Goal: Task Accomplishment & Management: Manage account settings

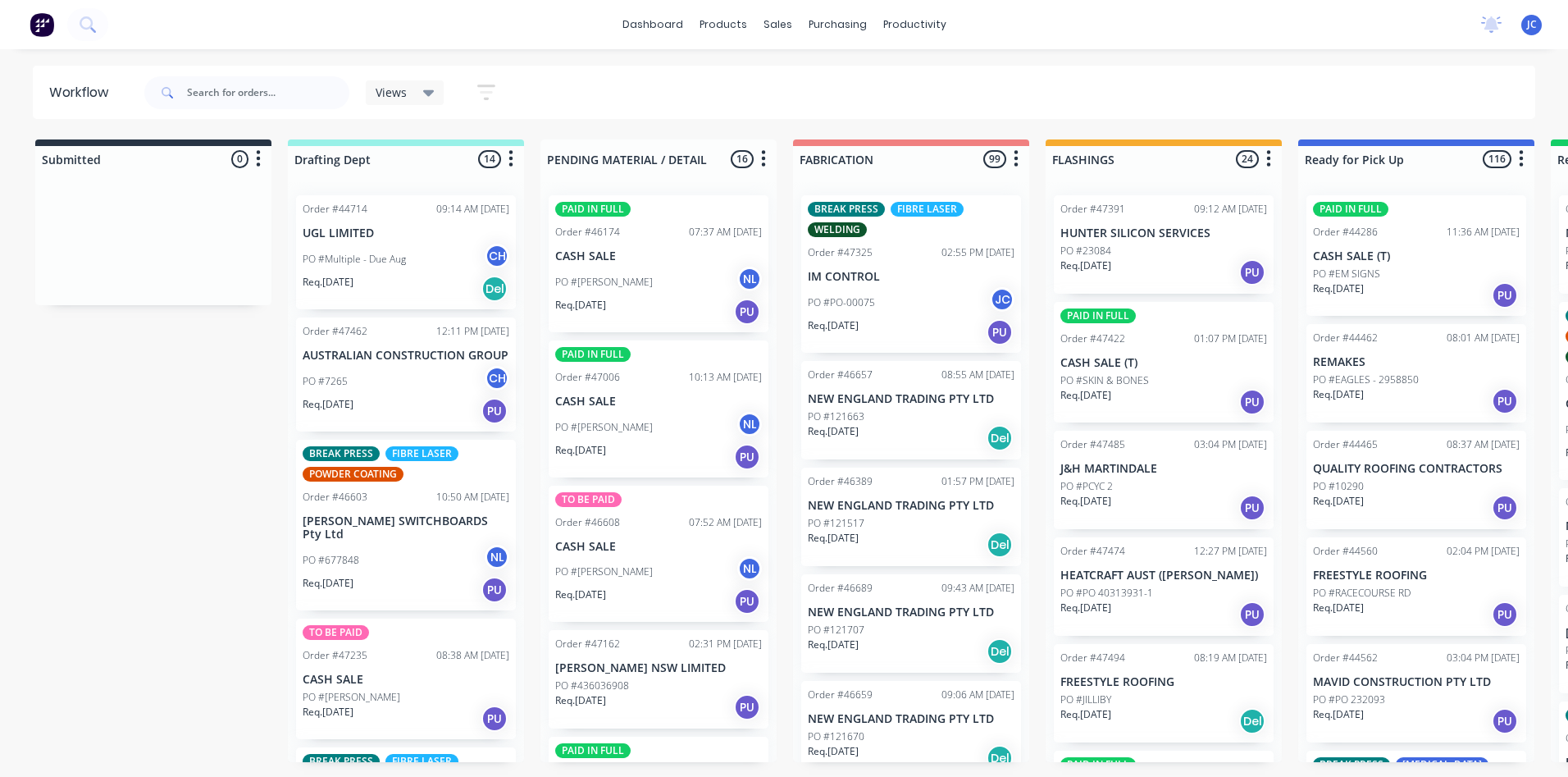
scroll to position [479, 0]
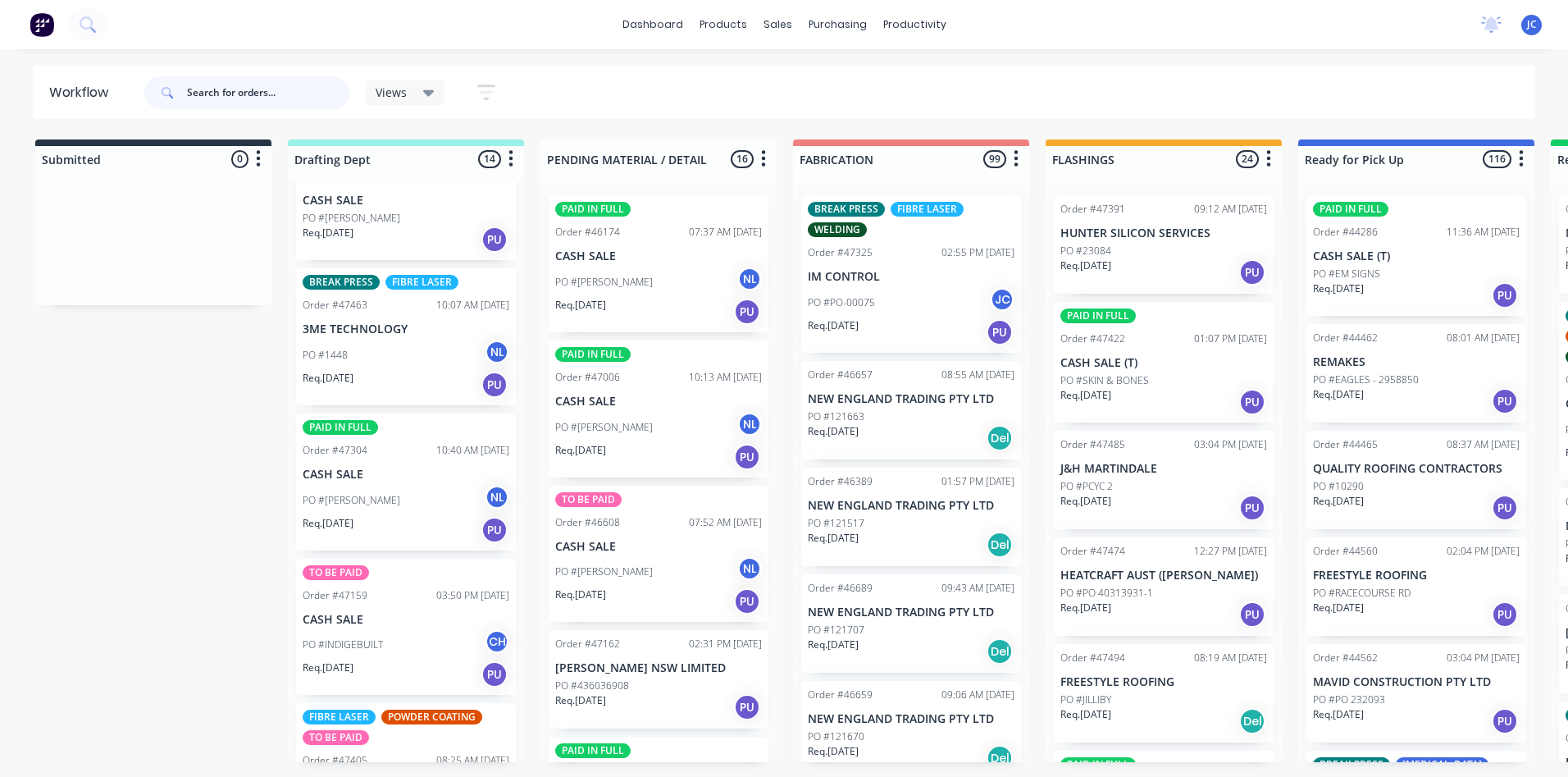
click at [244, 90] on input "text" at bounding box center [268, 93] width 163 height 33
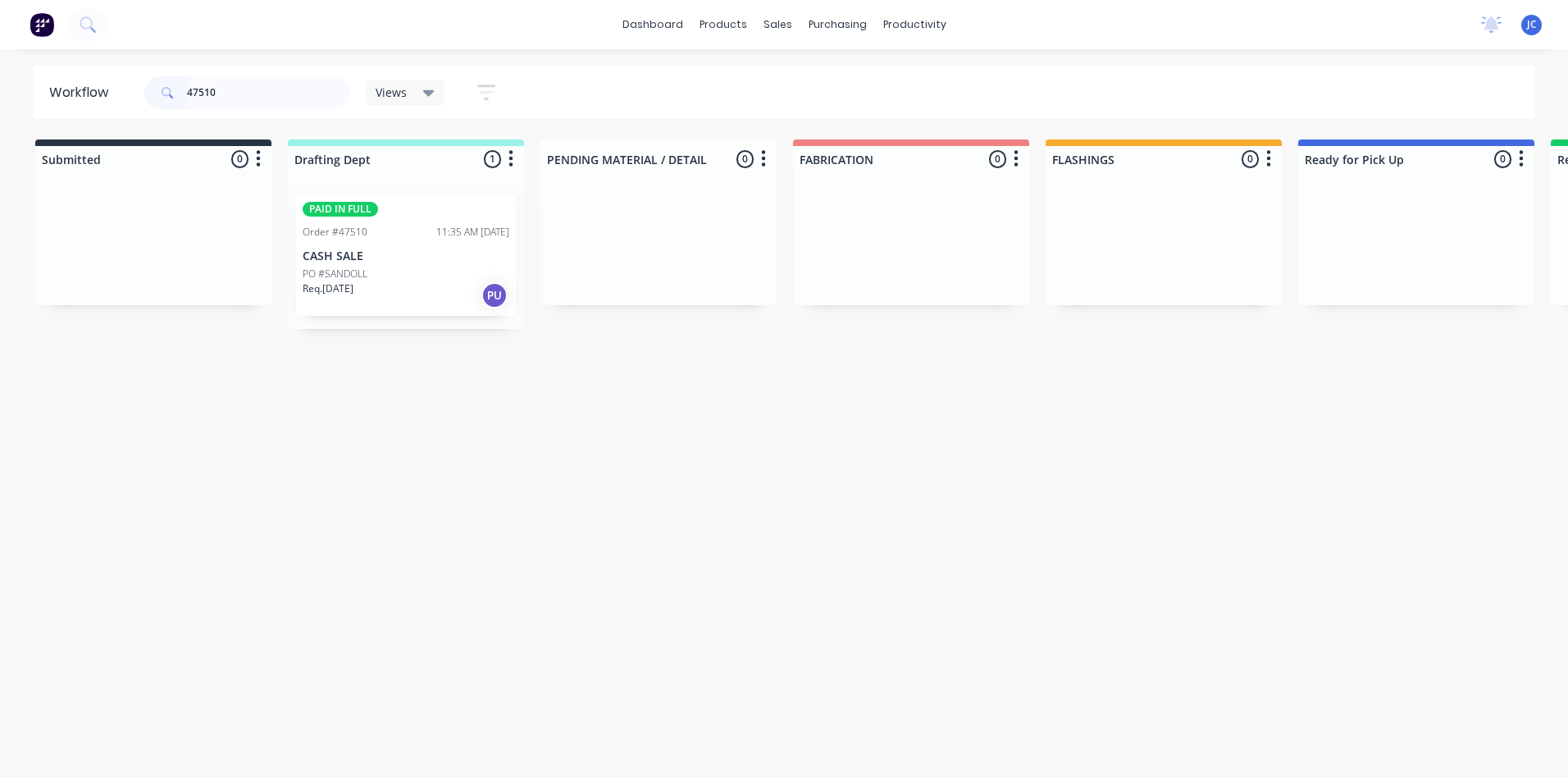
click at [412, 262] on p "CASH SALE" at bounding box center [405, 256] width 207 height 14
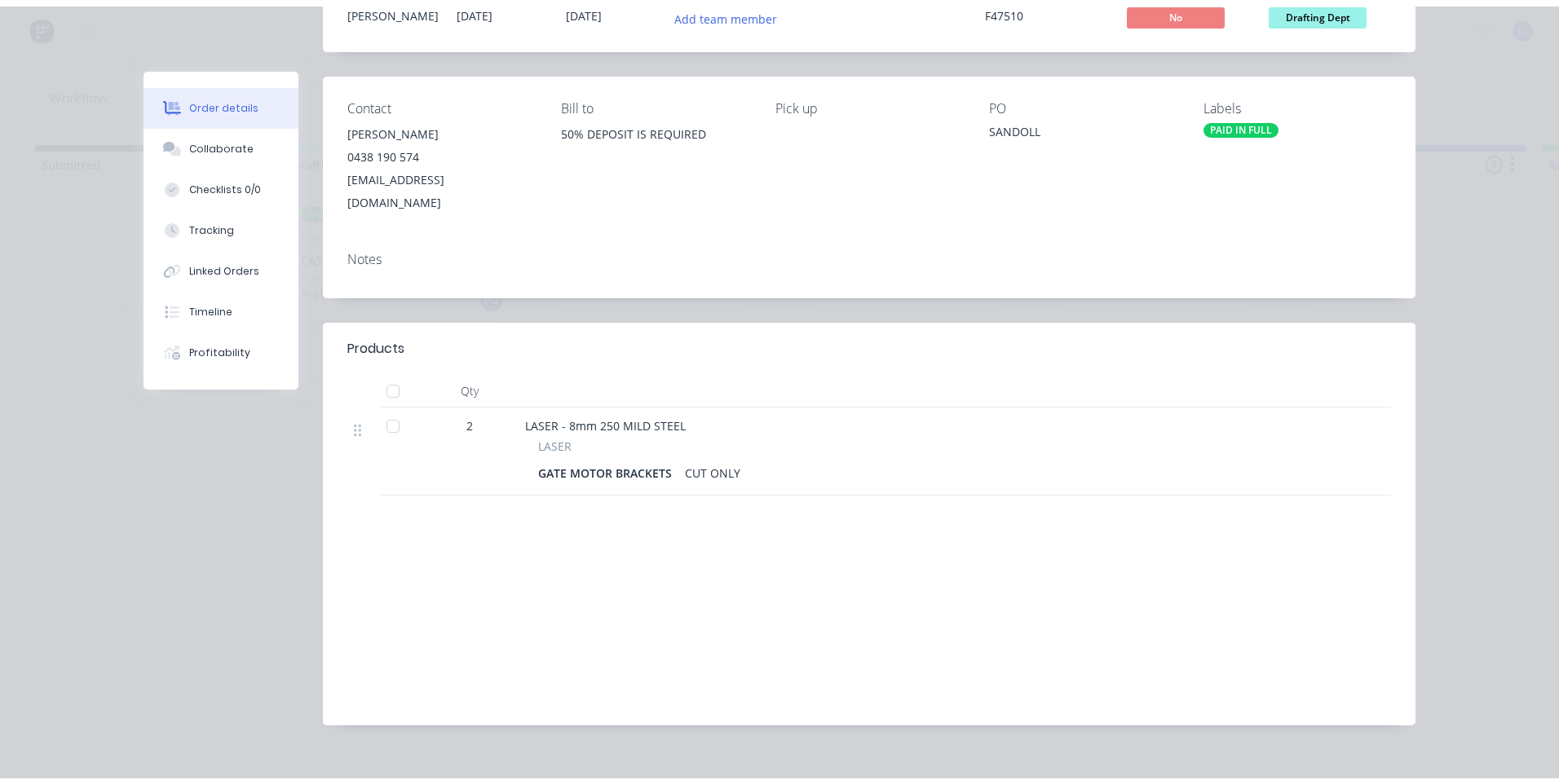
scroll to position [0, 0]
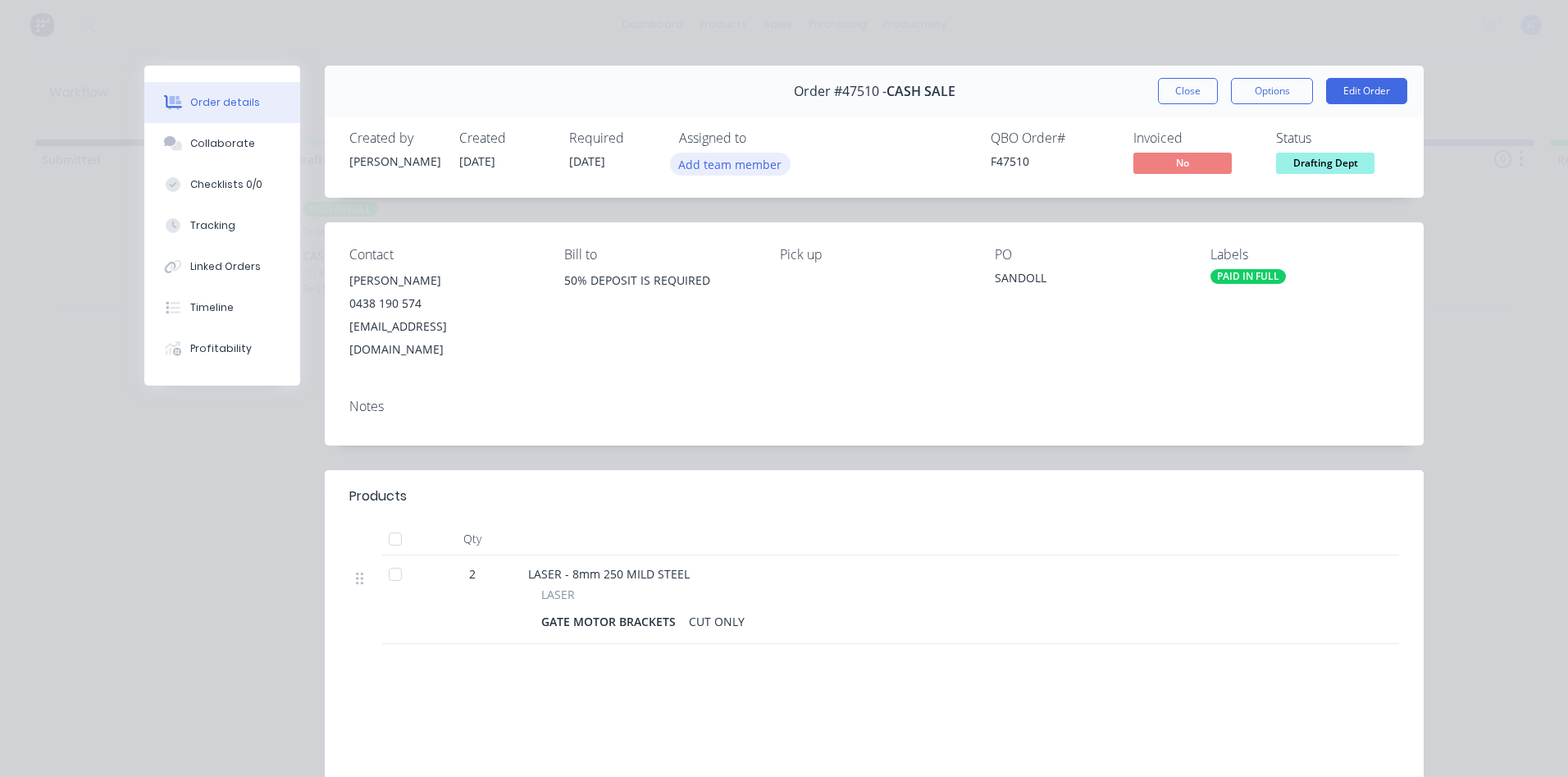
click at [727, 153] on button "Add team member" at bounding box center [731, 164] width 121 height 22
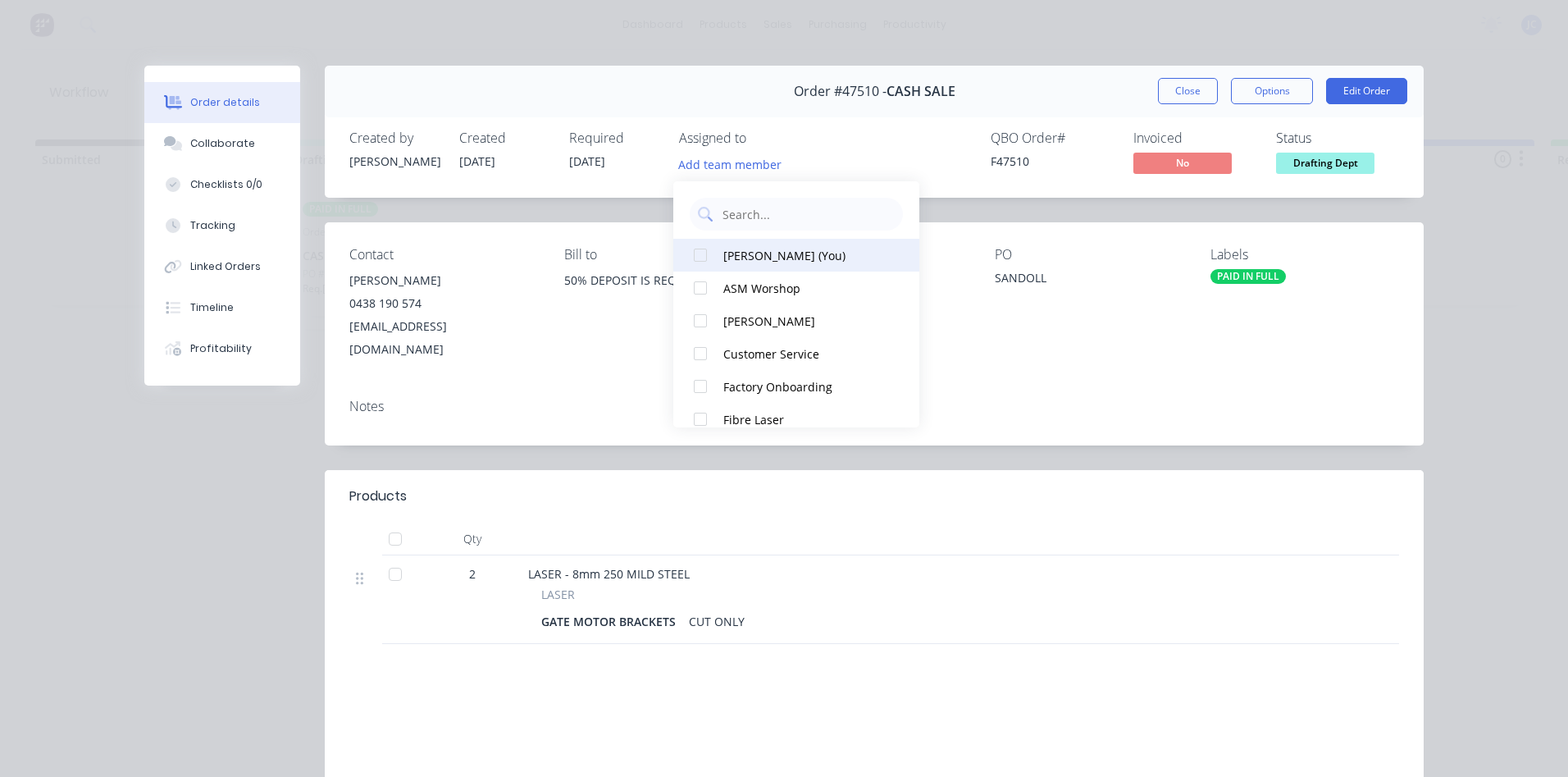
click at [727, 258] on div "[PERSON_NAME] (You)" at bounding box center [805, 256] width 164 height 17
click at [865, 142] on div "QBO Order # F47510 Invoiced No Status Drafting Dept" at bounding box center [1121, 154] width 556 height 48
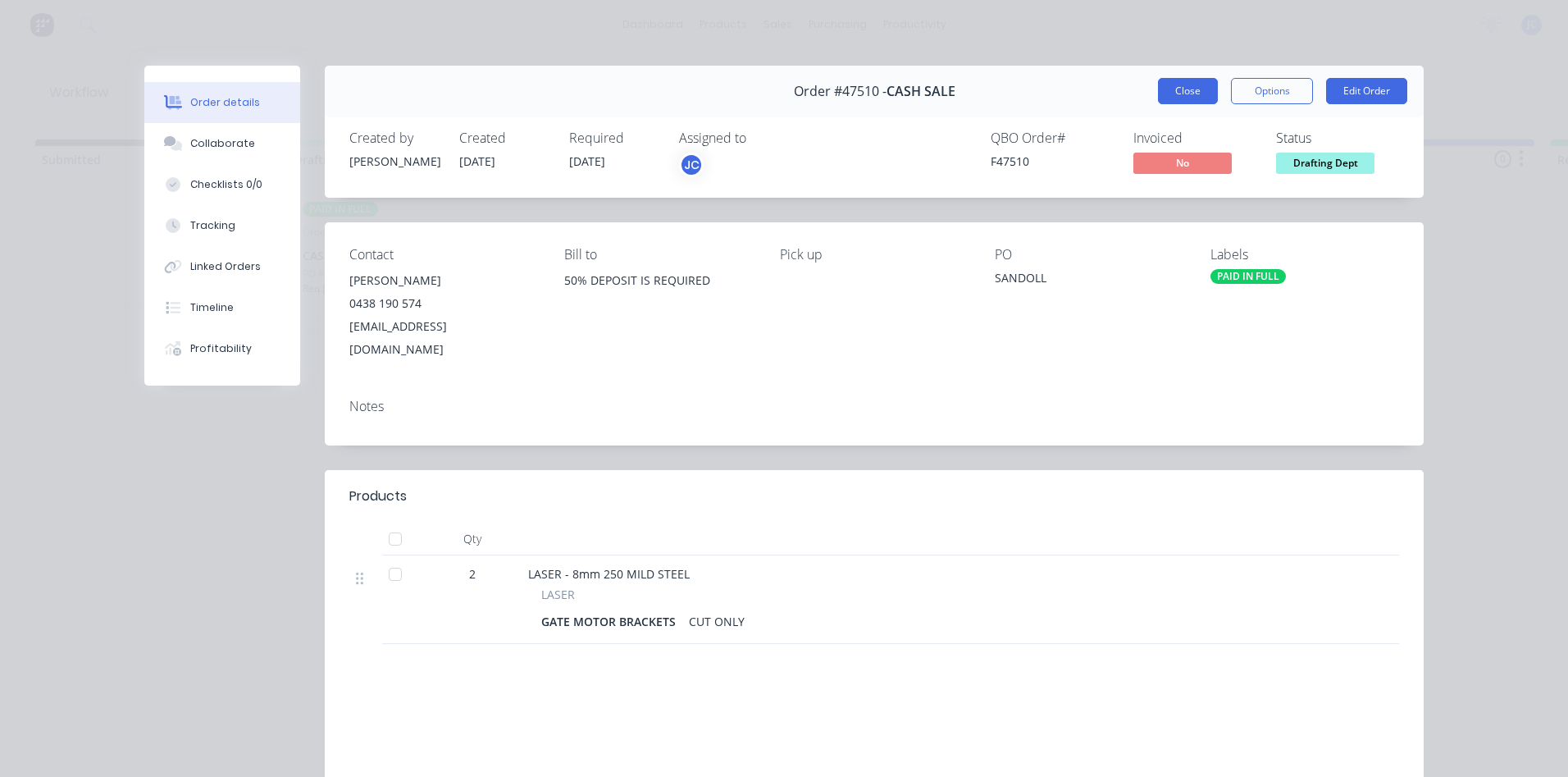
click at [1186, 83] on button "Close" at bounding box center [1188, 90] width 60 height 26
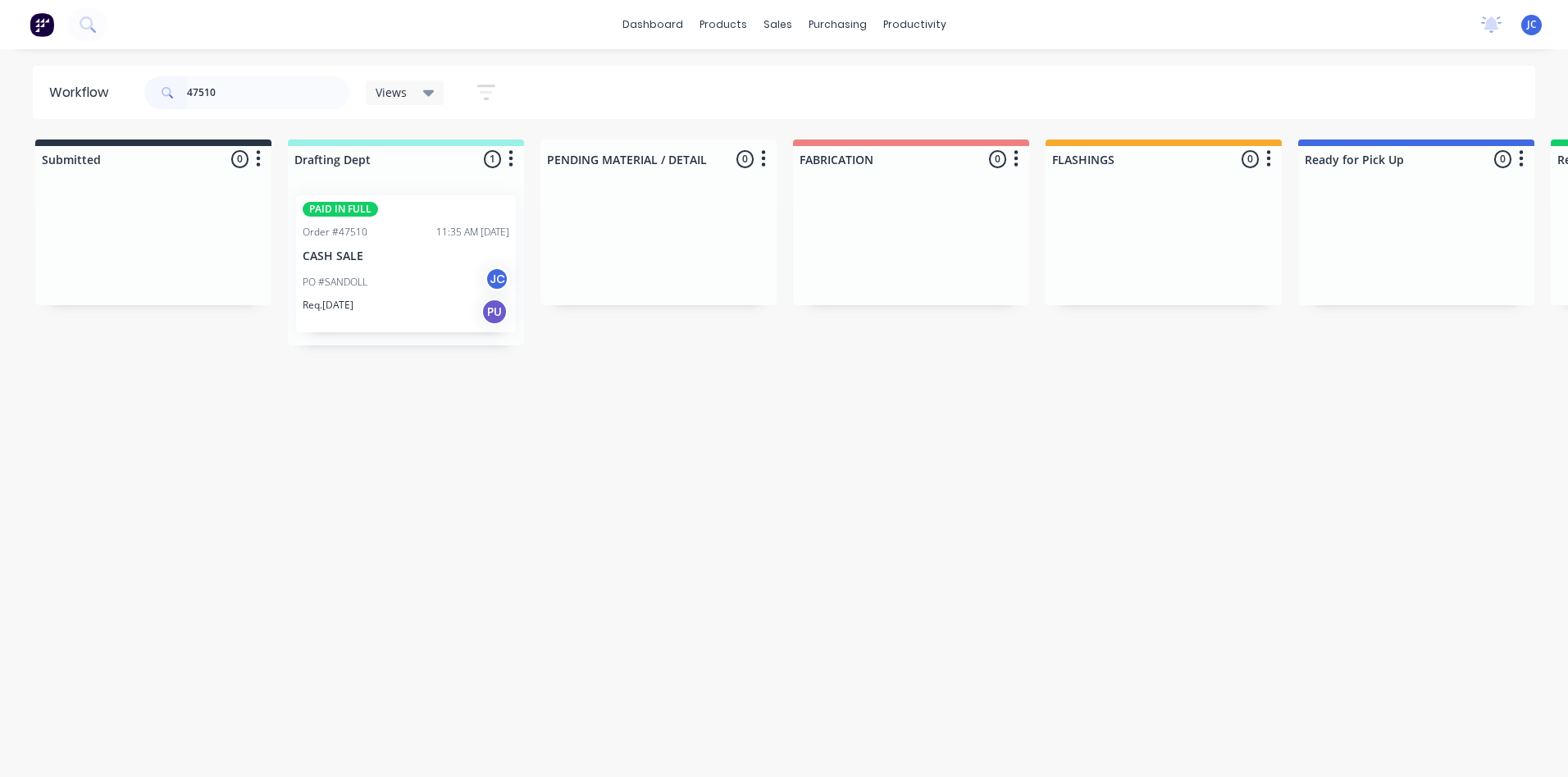
click at [370, 257] on p "CASH SALE" at bounding box center [405, 256] width 207 height 14
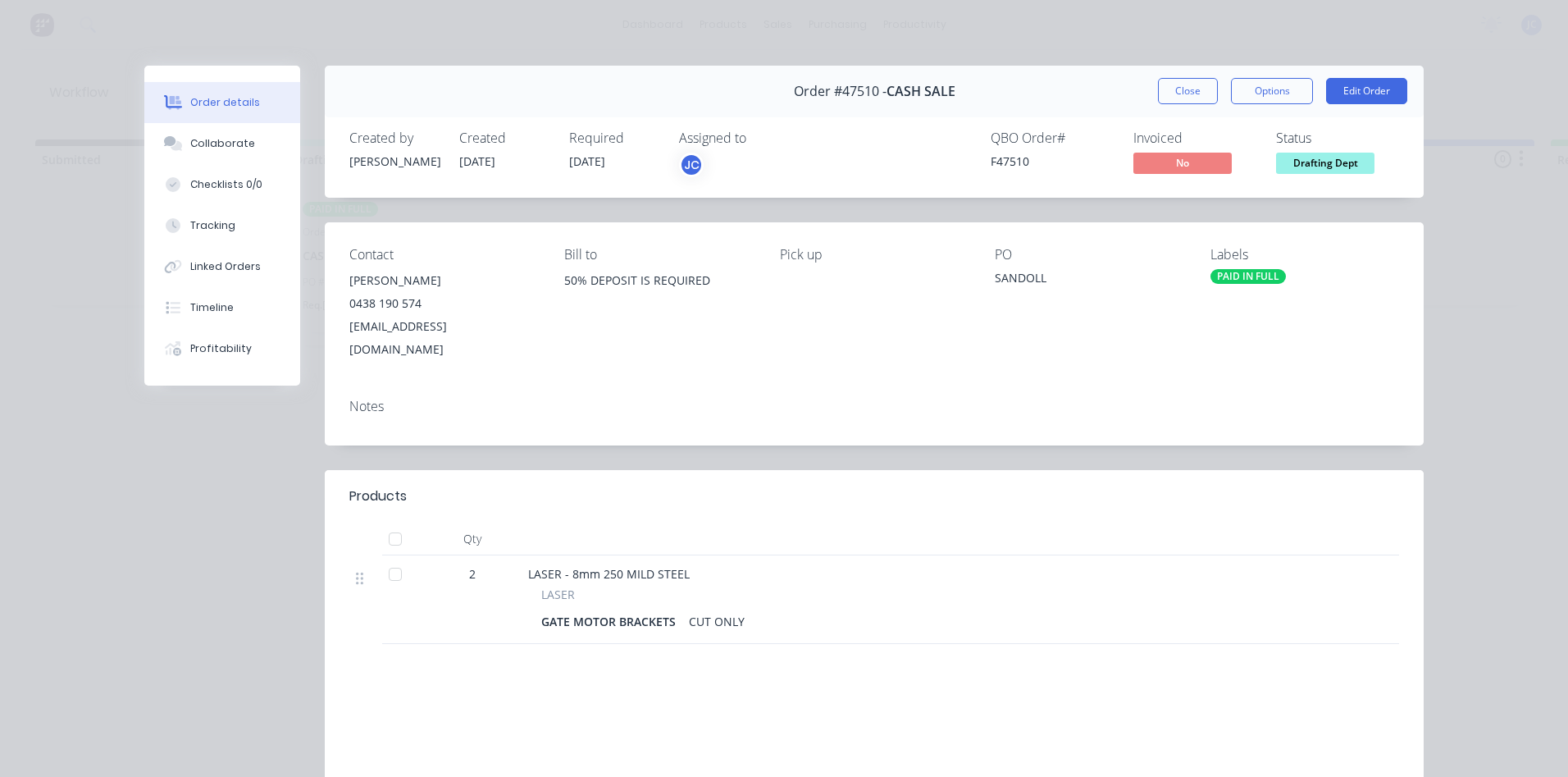
click at [1322, 153] on span "Drafting Dept" at bounding box center [1326, 163] width 99 height 20
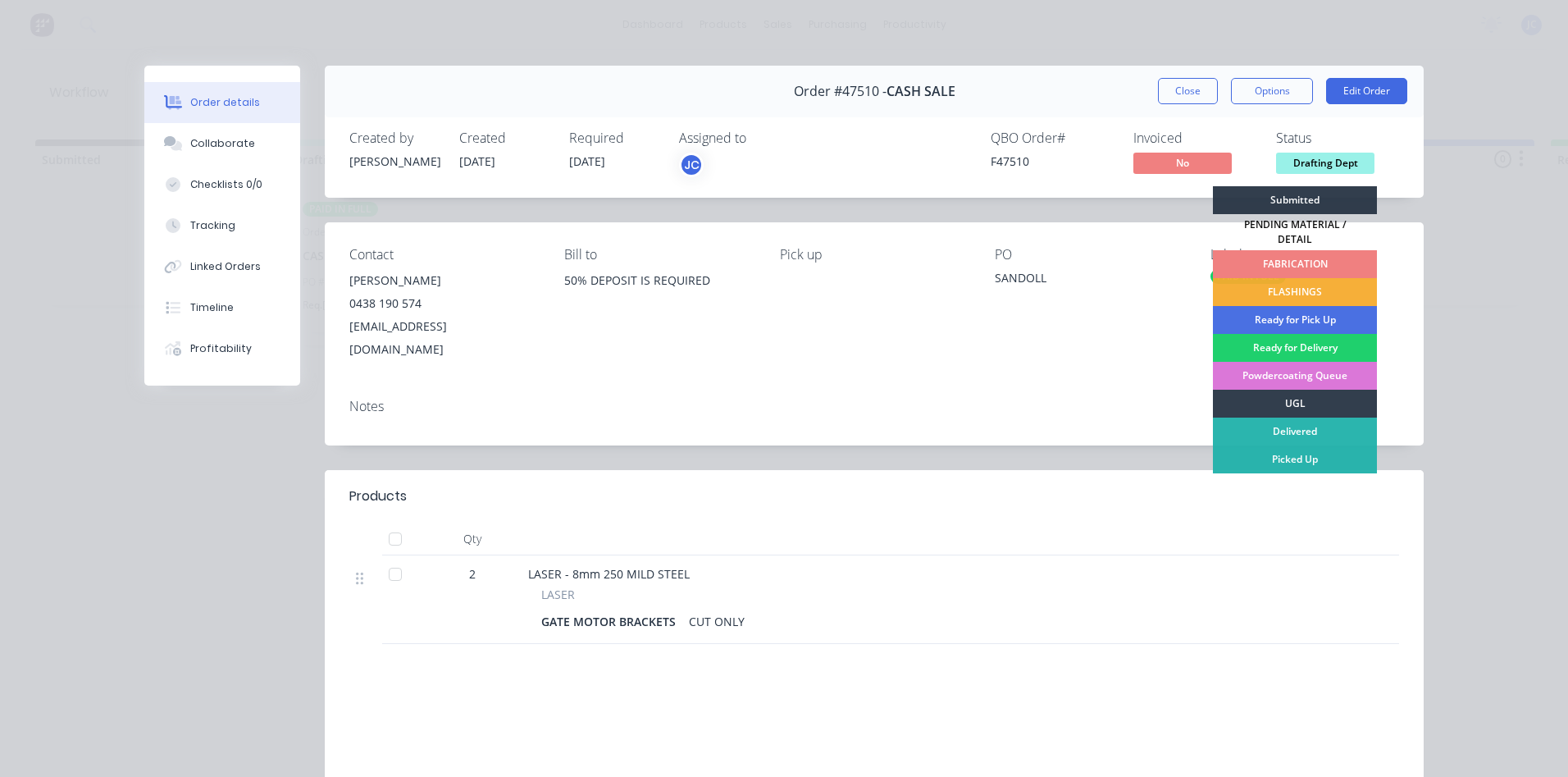
click at [1284, 253] on div "FABRICATION" at bounding box center [1295, 264] width 164 height 28
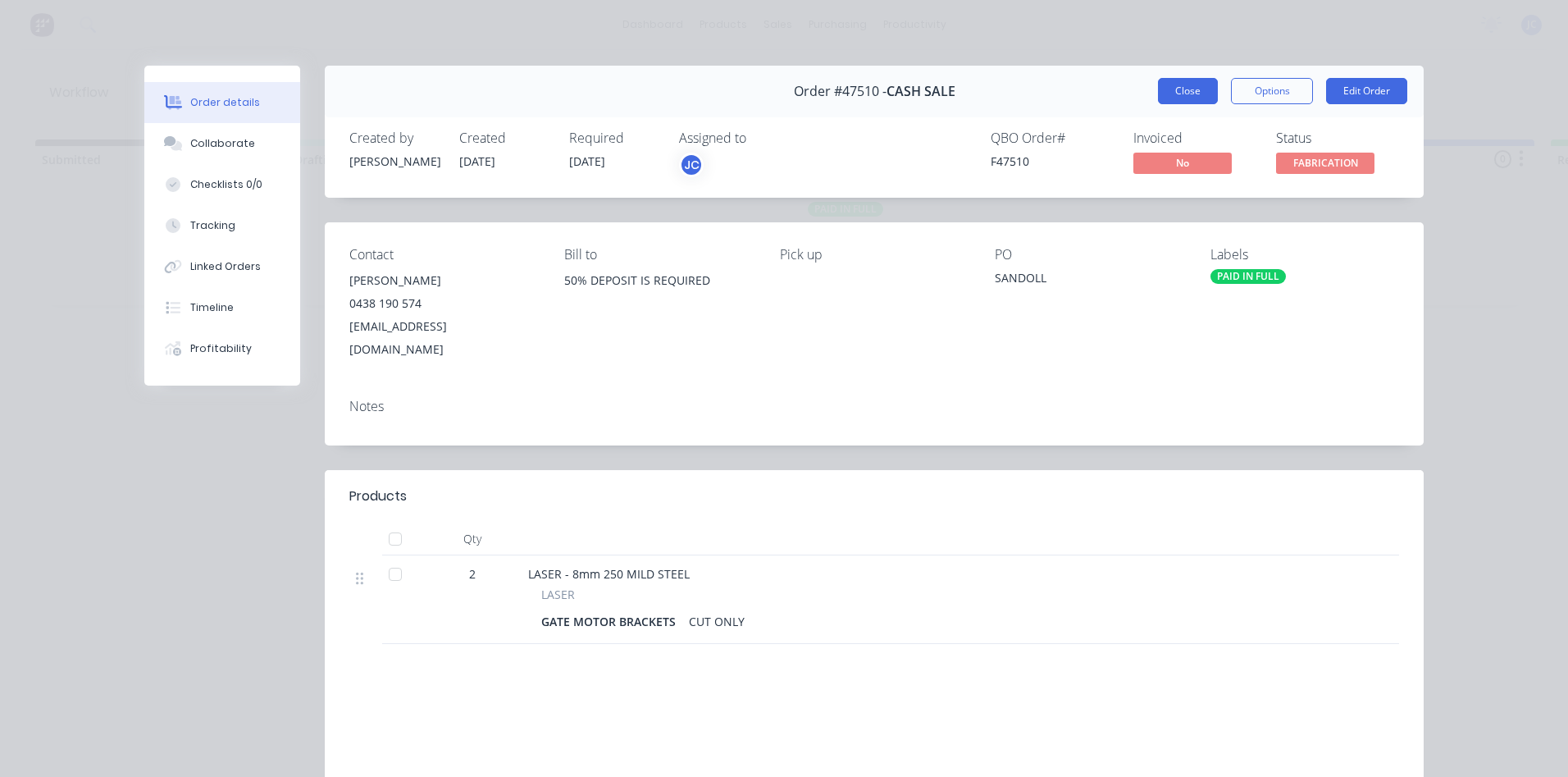
click at [1169, 89] on button "Close" at bounding box center [1188, 90] width 60 height 26
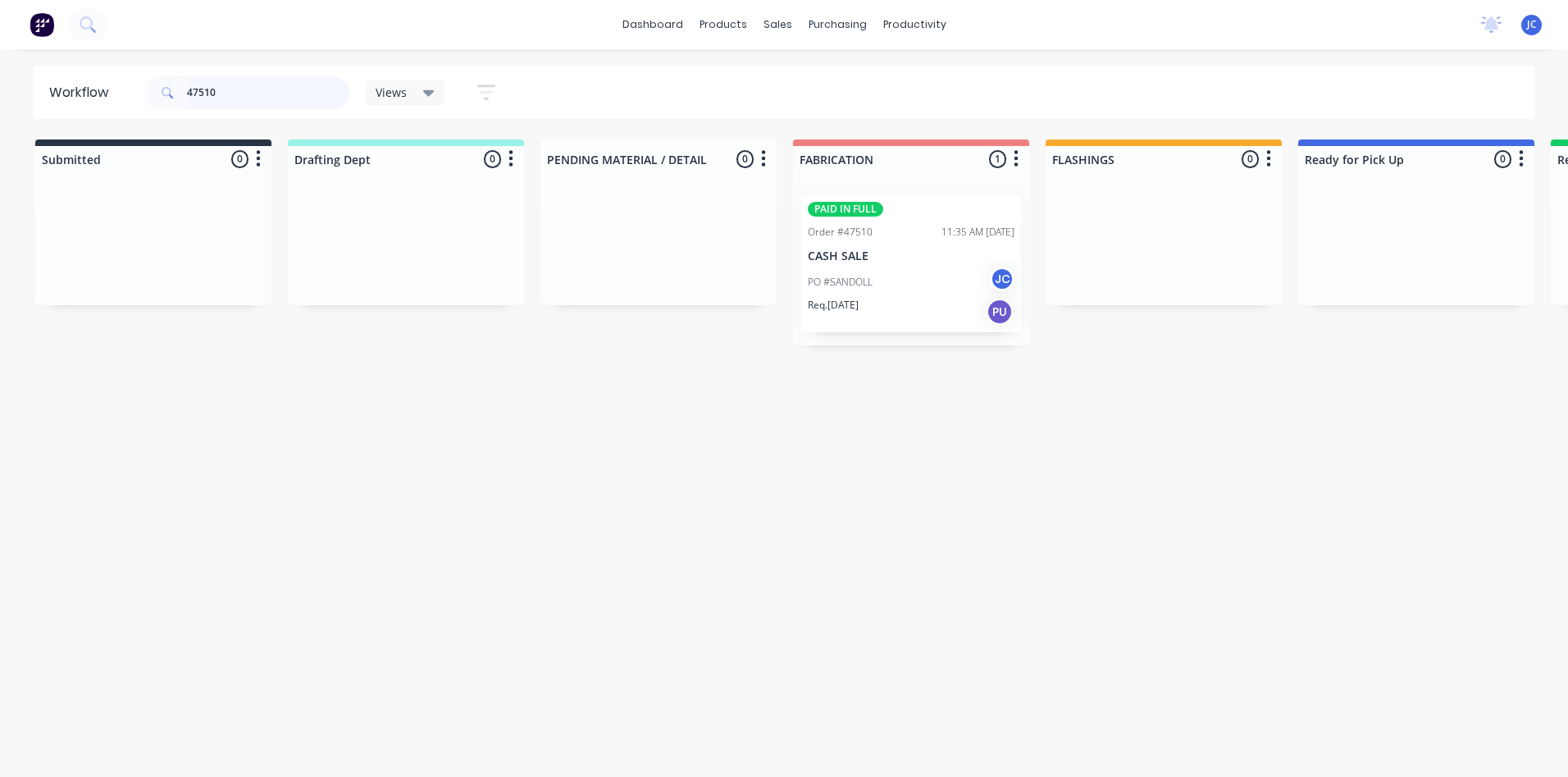
click at [250, 88] on input "47510" at bounding box center [268, 93] width 163 height 33
type input "4"
